Goal: Check status: Check status

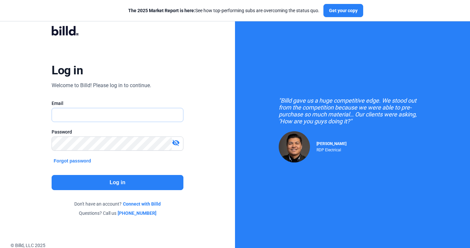
click at [112, 116] on input "text" at bounding box center [114, 114] width 124 height 13
type input "[EMAIL_ADDRESS][DOMAIN_NAME]"
click at [121, 182] on button "Log in" at bounding box center [117, 182] width 131 height 15
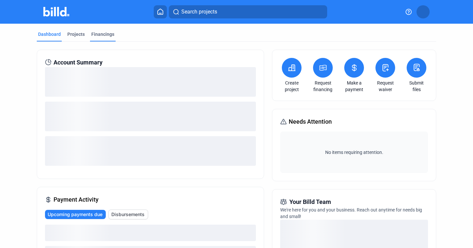
click at [104, 38] on div "Financings" at bounding box center [103, 36] width 26 height 11
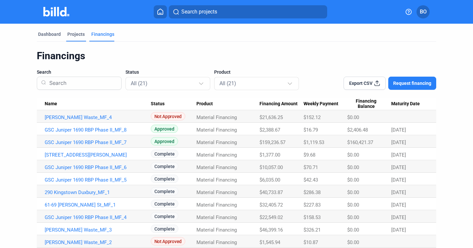
click at [77, 35] on div "Projects" at bounding box center [75, 34] width 17 height 7
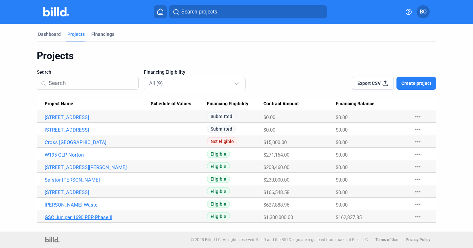
click at [76, 216] on link "GSC Juniper 1690 RBP Phase II" at bounding box center [98, 217] width 106 height 6
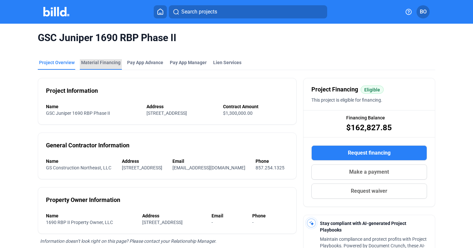
click at [100, 61] on div "Material Financing" at bounding box center [100, 62] width 39 height 7
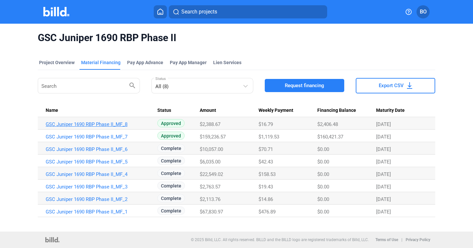
click at [70, 125] on link "GSC Juniper 1690 RBP Phase II_MF_8" at bounding box center [99, 124] width 106 height 6
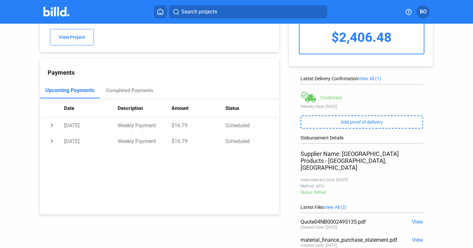
scroll to position [46, 0]
click at [125, 88] on div "Completed Payments" at bounding box center [129, 91] width 47 height 6
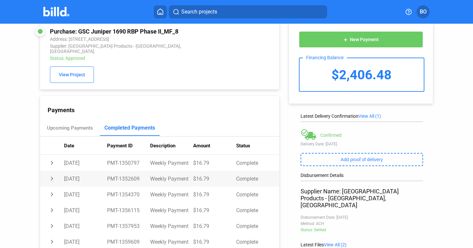
scroll to position [0, 0]
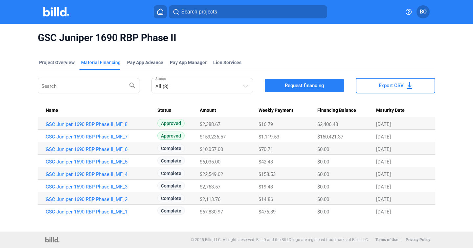
click at [90, 135] on link "GSC Juniper 1690 RBP Phase II_MF_7" at bounding box center [99, 137] width 106 height 6
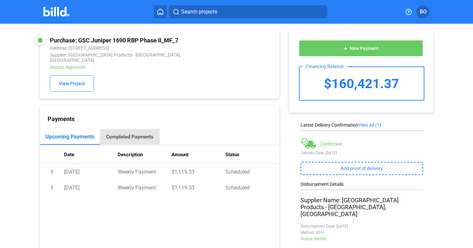
click at [119, 134] on div "Completed Payments" at bounding box center [129, 137] width 47 height 6
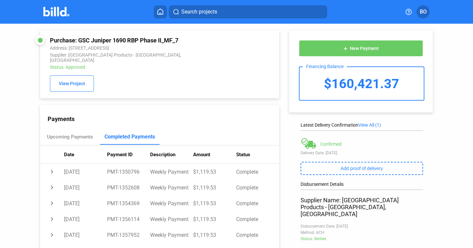
click at [59, 5] on div "Search projects BO" at bounding box center [236, 11] width 463 height 13
click at [59, 9] on img at bounding box center [56, 12] width 26 height 10
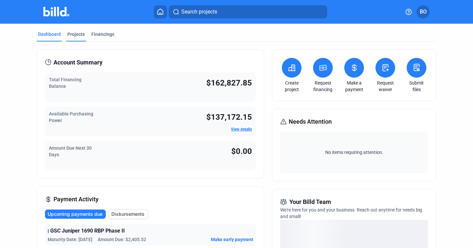
click at [78, 35] on div "Projects" at bounding box center [75, 34] width 17 height 7
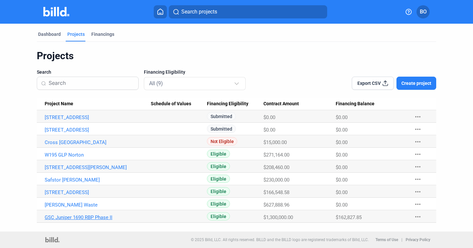
click at [73, 214] on link "GSC Juniper 1690 RBP Phase II" at bounding box center [98, 217] width 106 height 6
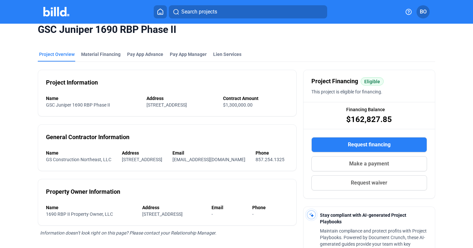
scroll to position [9, 0]
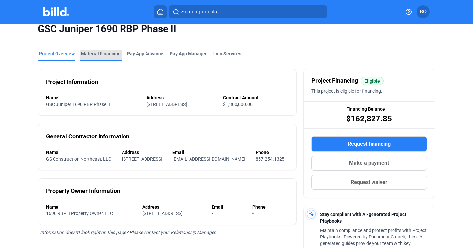
click at [101, 54] on div "Material Financing" at bounding box center [100, 53] width 39 height 7
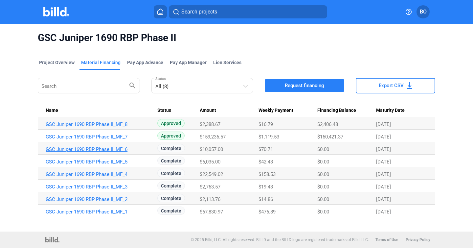
click at [77, 148] on link "GSC Juniper 1690 RBP Phase II_MF_6" at bounding box center [99, 149] width 106 height 6
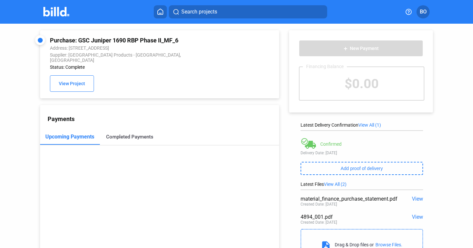
click at [114, 136] on div "Completed Payments" at bounding box center [130, 137] width 60 height 16
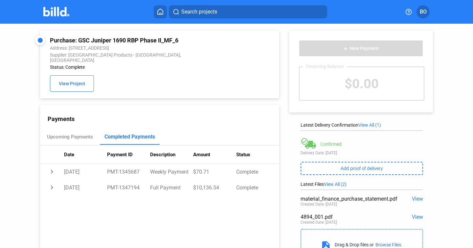
click at [52, 14] on img at bounding box center [56, 12] width 26 height 10
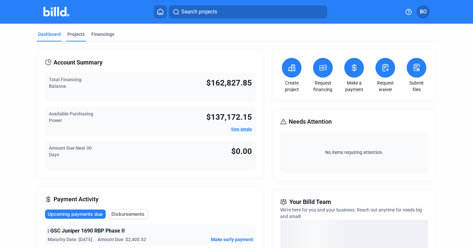
click at [77, 35] on div "Projects" at bounding box center [75, 34] width 17 height 7
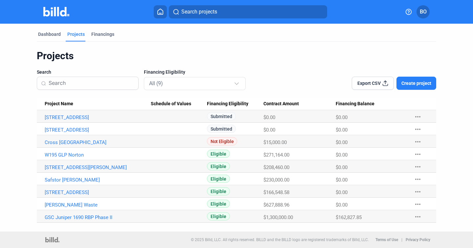
click at [86, 220] on Name "GSC Juniper 1690 RBP Phase II" at bounding box center [94, 216] width 114 height 12
click at [86, 218] on link "GSC Juniper 1690 RBP Phase II" at bounding box center [98, 217] width 106 height 6
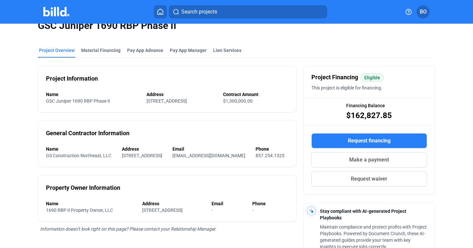
scroll to position [13, 0]
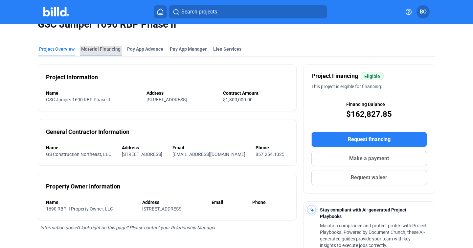
click at [106, 47] on div "Material Financing" at bounding box center [100, 49] width 39 height 7
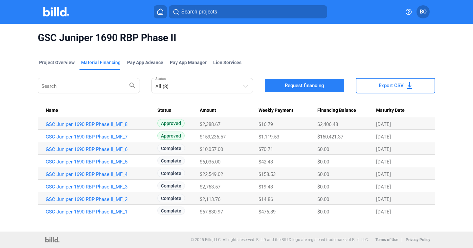
click at [116, 161] on link "GSC Juniper 1690 RBP Phase II_MF_5" at bounding box center [99, 162] width 106 height 6
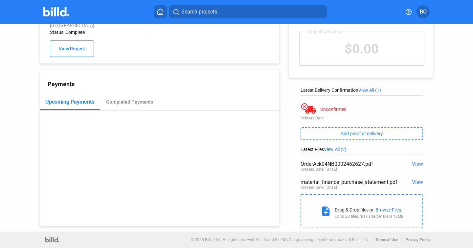
scroll to position [35, 0]
click at [110, 99] on div "Completed Payments" at bounding box center [129, 102] width 47 height 6
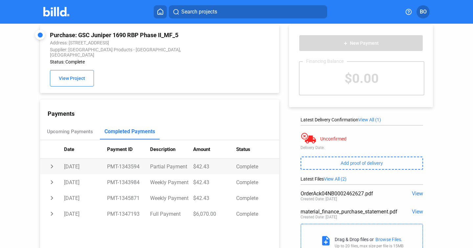
scroll to position [0, 0]
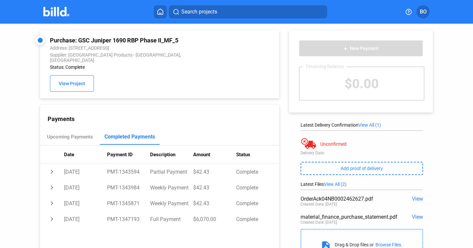
click at [98, 39] on div "Purchase: GSC Juniper 1690 RBP Phase II_MF_5" at bounding box center [137, 40] width 175 height 7
click at [81, 81] on span "View Project" at bounding box center [72, 83] width 26 height 5
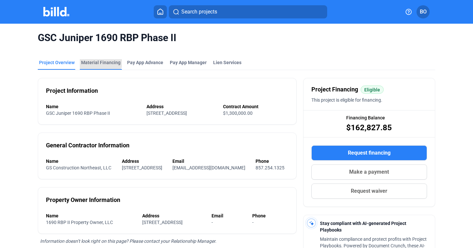
click at [98, 60] on div "Material Financing" at bounding box center [100, 62] width 39 height 7
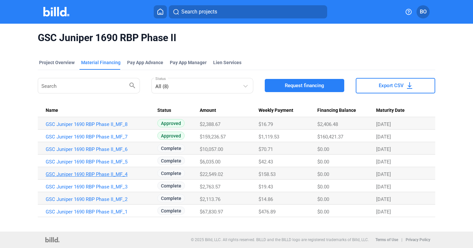
click at [83, 173] on link "GSC Juniper 1690 RBP Phase II_MF_4" at bounding box center [99, 174] width 106 height 6
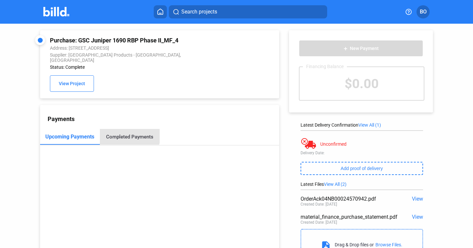
click at [120, 129] on div "Completed Payments" at bounding box center [130, 137] width 60 height 16
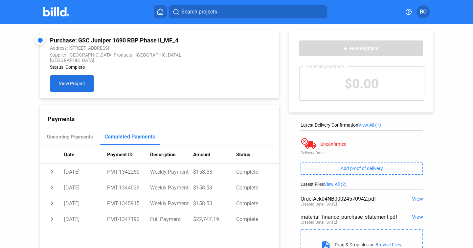
click at [60, 83] on button "View Project" at bounding box center [72, 83] width 44 height 16
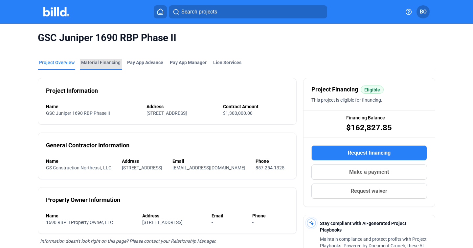
click at [101, 63] on div "Material Financing" at bounding box center [100, 62] width 39 height 7
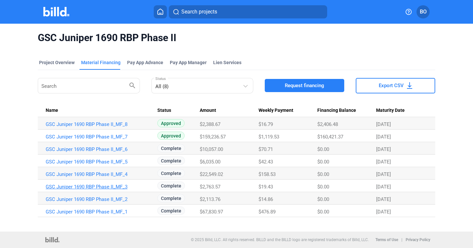
click at [61, 186] on link "GSC Juniper 1690 RBP Phase II_MF_3" at bounding box center [99, 187] width 106 height 6
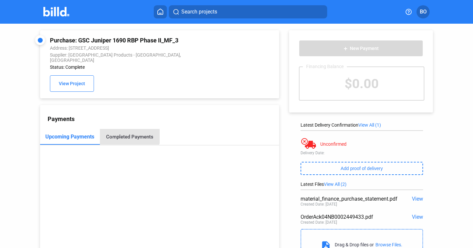
click at [127, 129] on div "Completed Payments" at bounding box center [130, 137] width 60 height 16
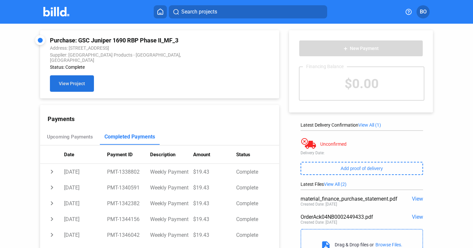
click at [75, 82] on button "View Project" at bounding box center [72, 83] width 44 height 16
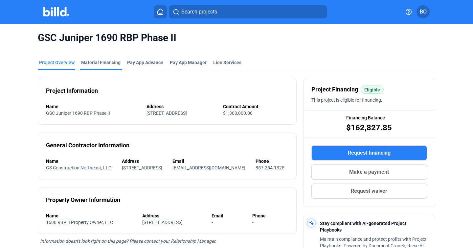
click at [109, 63] on div "Material Financing" at bounding box center [100, 62] width 39 height 7
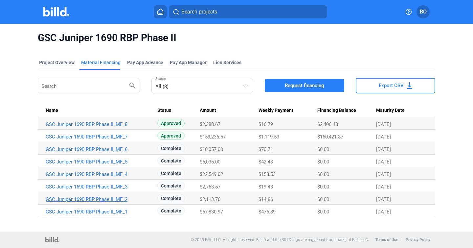
click at [49, 201] on link "GSC Juniper 1690 RBP Phase II_MF_2" at bounding box center [99, 199] width 106 height 6
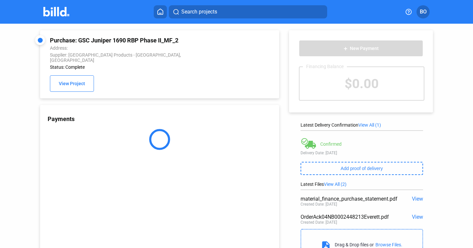
click at [36, 204] on div "Purchase: GSC Juniper 1690 RBP Phase II_MF_2 Address: Supplier: [GEOGRAPHIC_DAT…" at bounding box center [152, 142] width 256 height 237
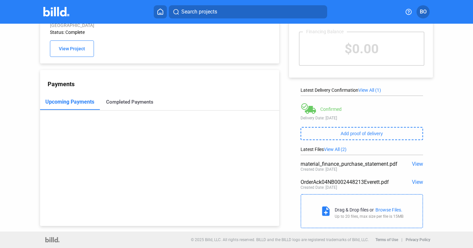
click at [116, 99] on div "Completed Payments" at bounding box center [129, 102] width 47 height 6
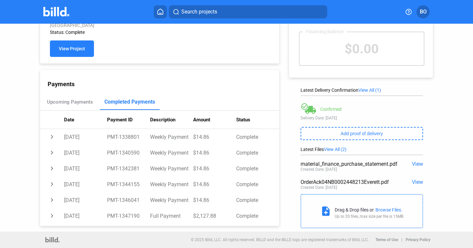
click at [69, 46] on button "View Project" at bounding box center [72, 48] width 44 height 16
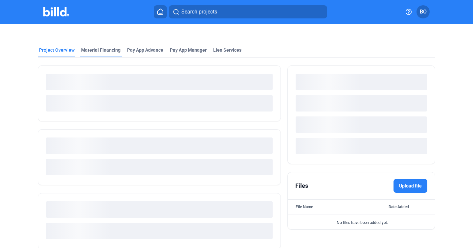
click at [101, 49] on div "Material Financing" at bounding box center [100, 50] width 39 height 7
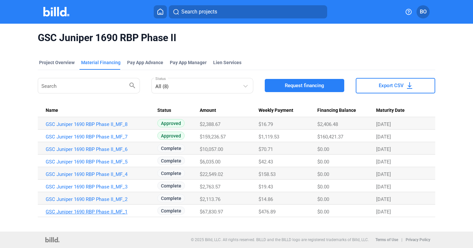
click at [75, 211] on link "GSC Juniper 1690 RBP Phase II_MF_1" at bounding box center [99, 212] width 106 height 6
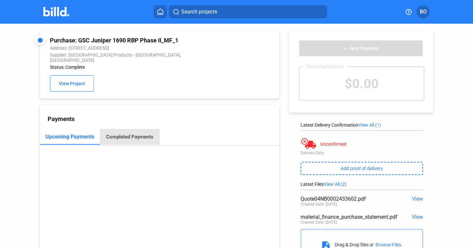
click at [130, 134] on div "Completed Payments" at bounding box center [129, 137] width 47 height 6
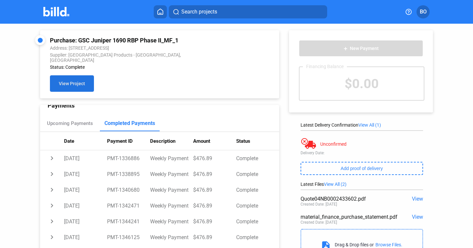
click at [75, 81] on span "View Project" at bounding box center [72, 83] width 26 height 5
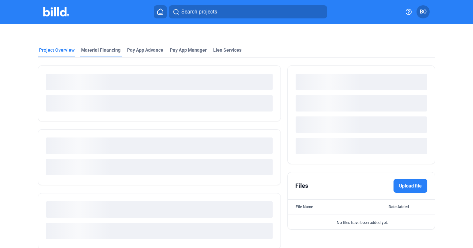
click at [97, 49] on div "Material Financing" at bounding box center [100, 50] width 39 height 7
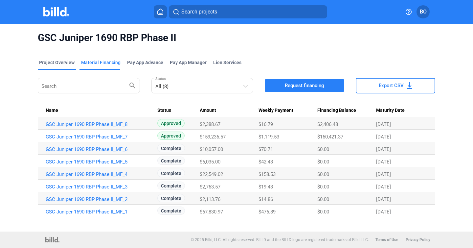
click at [70, 63] on div "Project Overview" at bounding box center [56, 62] width 35 height 7
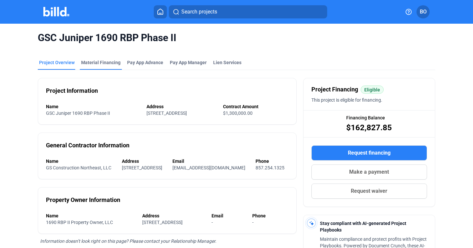
click at [106, 62] on div "Material Financing" at bounding box center [100, 62] width 39 height 7
